Goal: Submit feedback/report problem

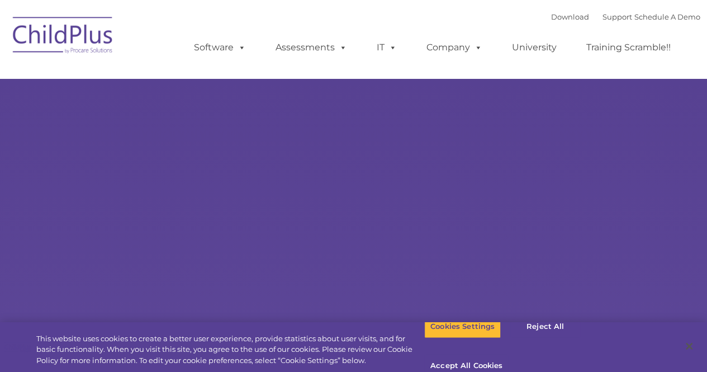
select select "MEDIUM"
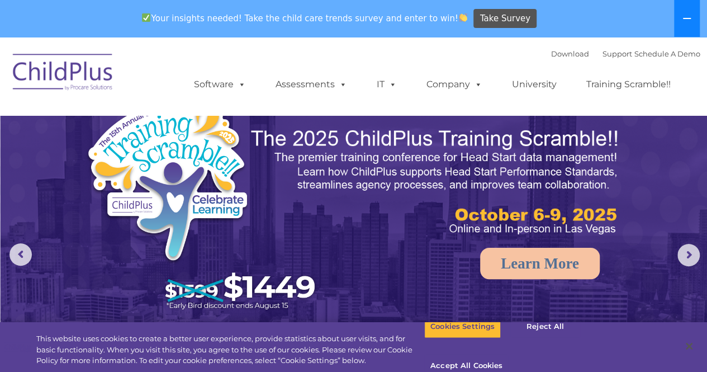
click at [691, 18] on icon at bounding box center [686, 18] width 9 height 9
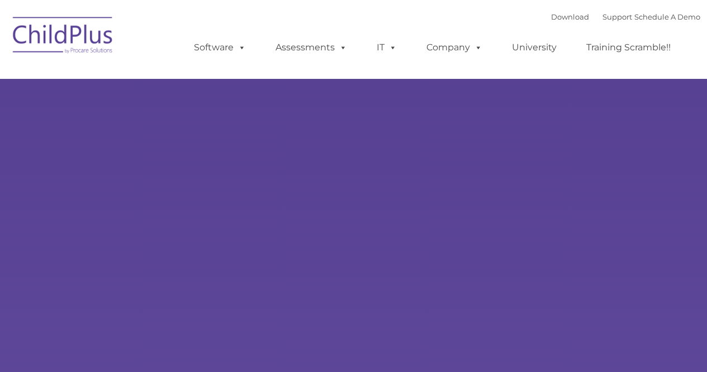
type input ""
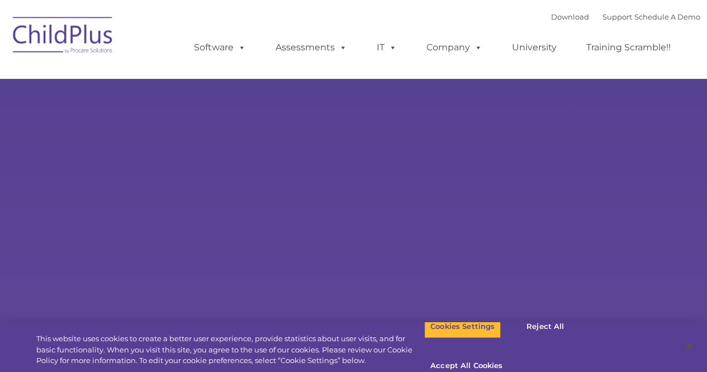
select select "MEDIUM"
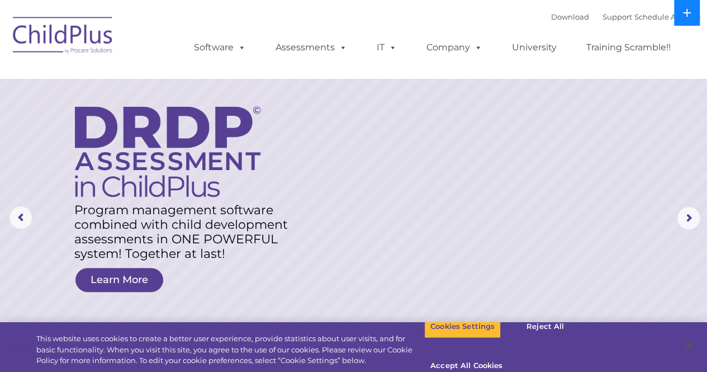
click at [684, 11] on icon at bounding box center [686, 12] width 9 height 9
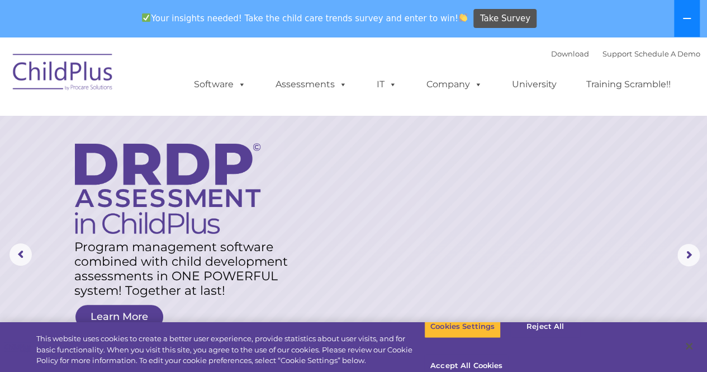
click at [684, 11] on button at bounding box center [687, 18] width 26 height 37
